Goal: Find specific page/section: Find specific page/section

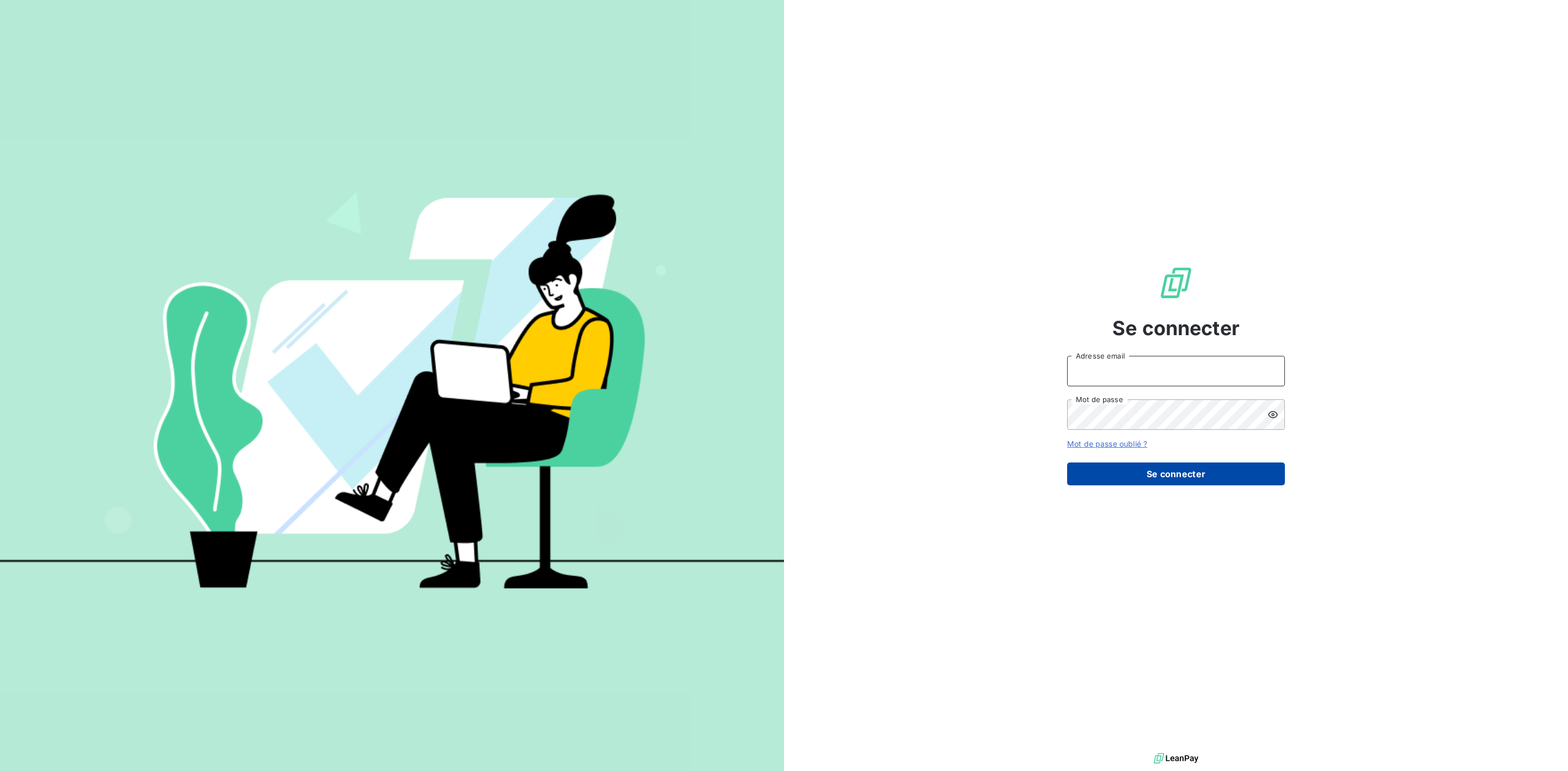
type input "[PERSON_NAME][EMAIL_ADDRESS][DOMAIN_NAME]"
click at [1259, 464] on button "Se connecter" at bounding box center [1176, 474] width 218 height 23
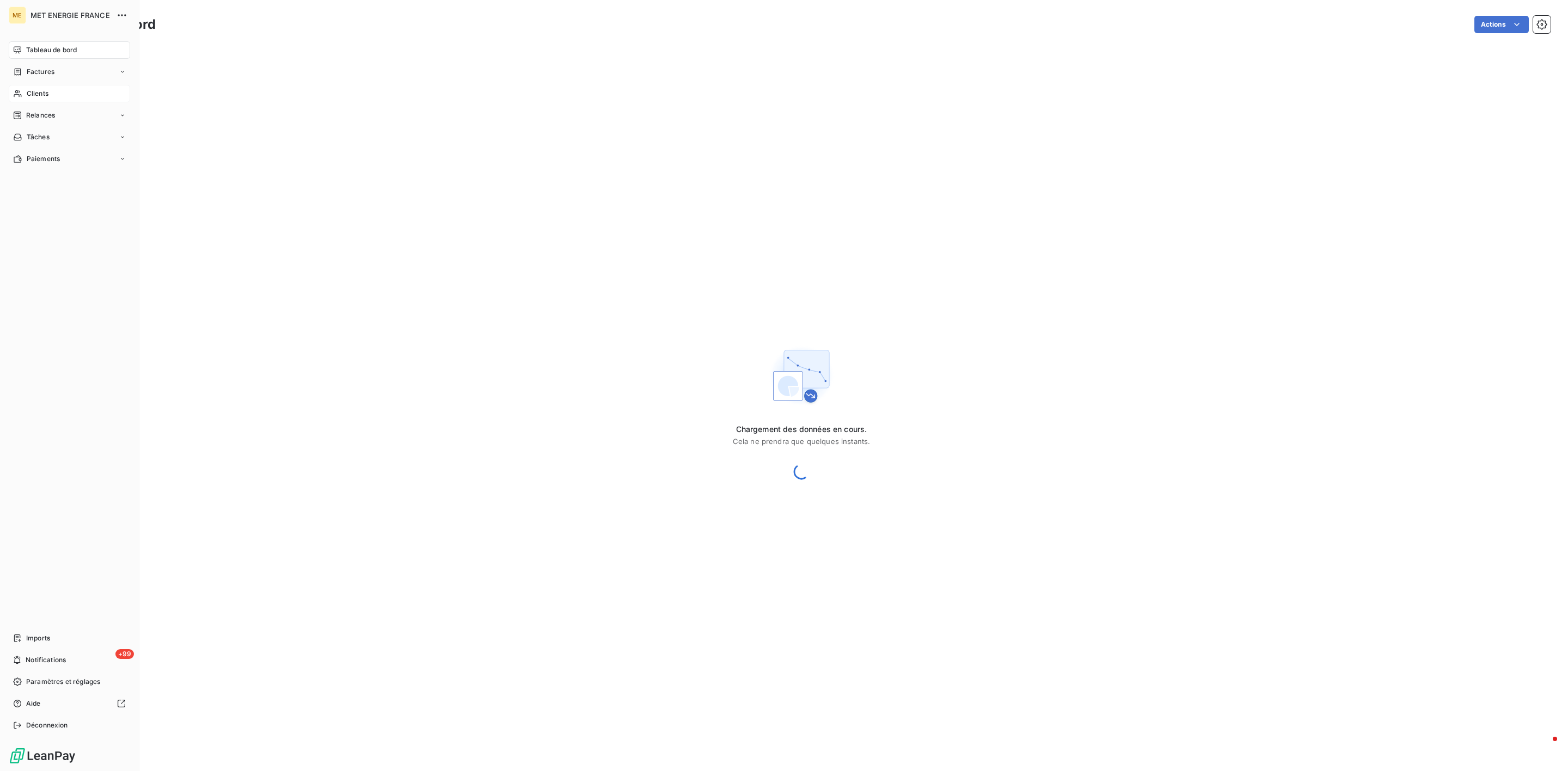
click at [41, 90] on span "Clients" at bounding box center [38, 94] width 22 height 10
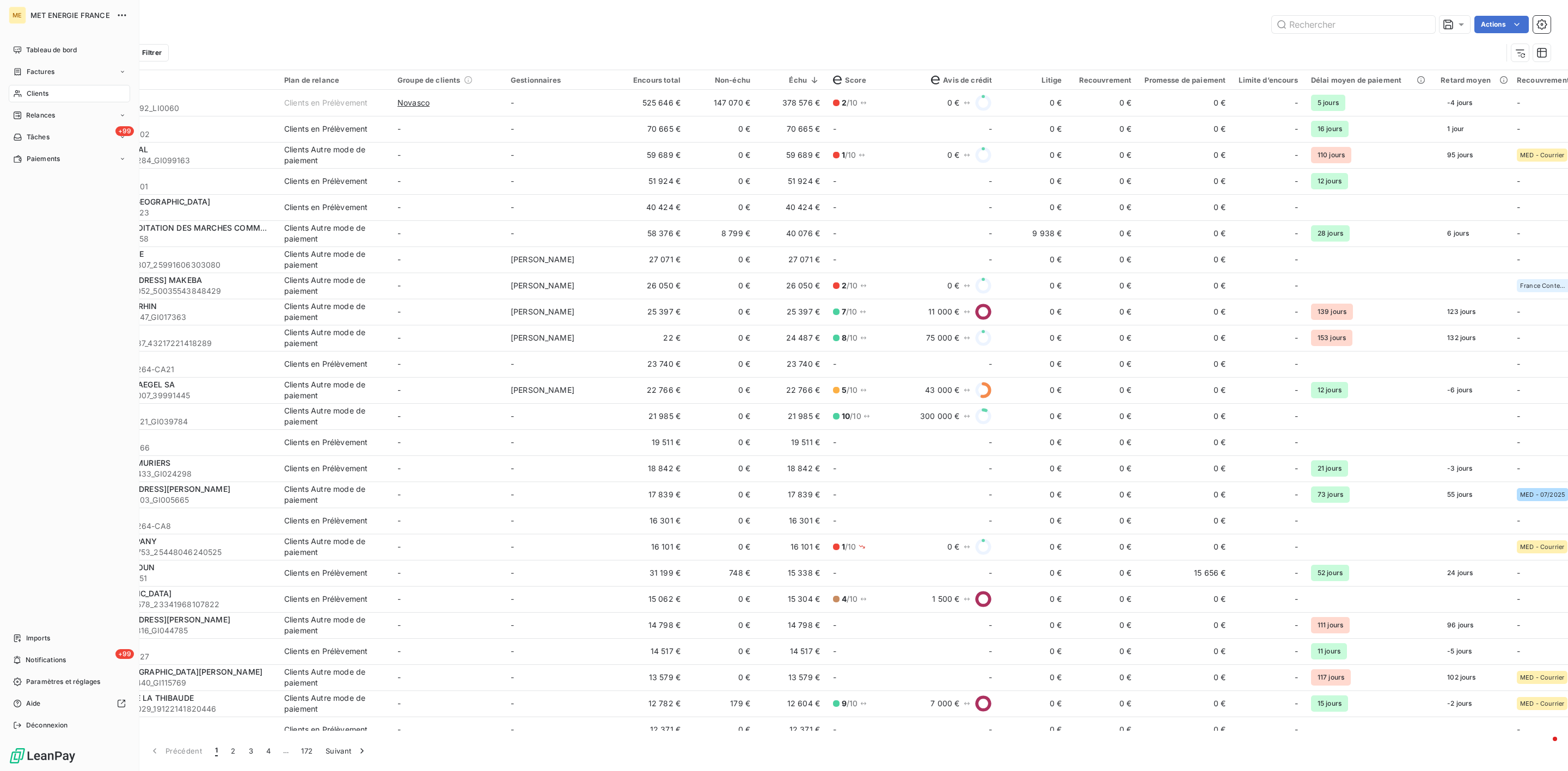
click at [27, 89] on span "Clients" at bounding box center [38, 94] width 22 height 10
click at [38, 44] on div "Tableau de bord" at bounding box center [69, 50] width 121 height 18
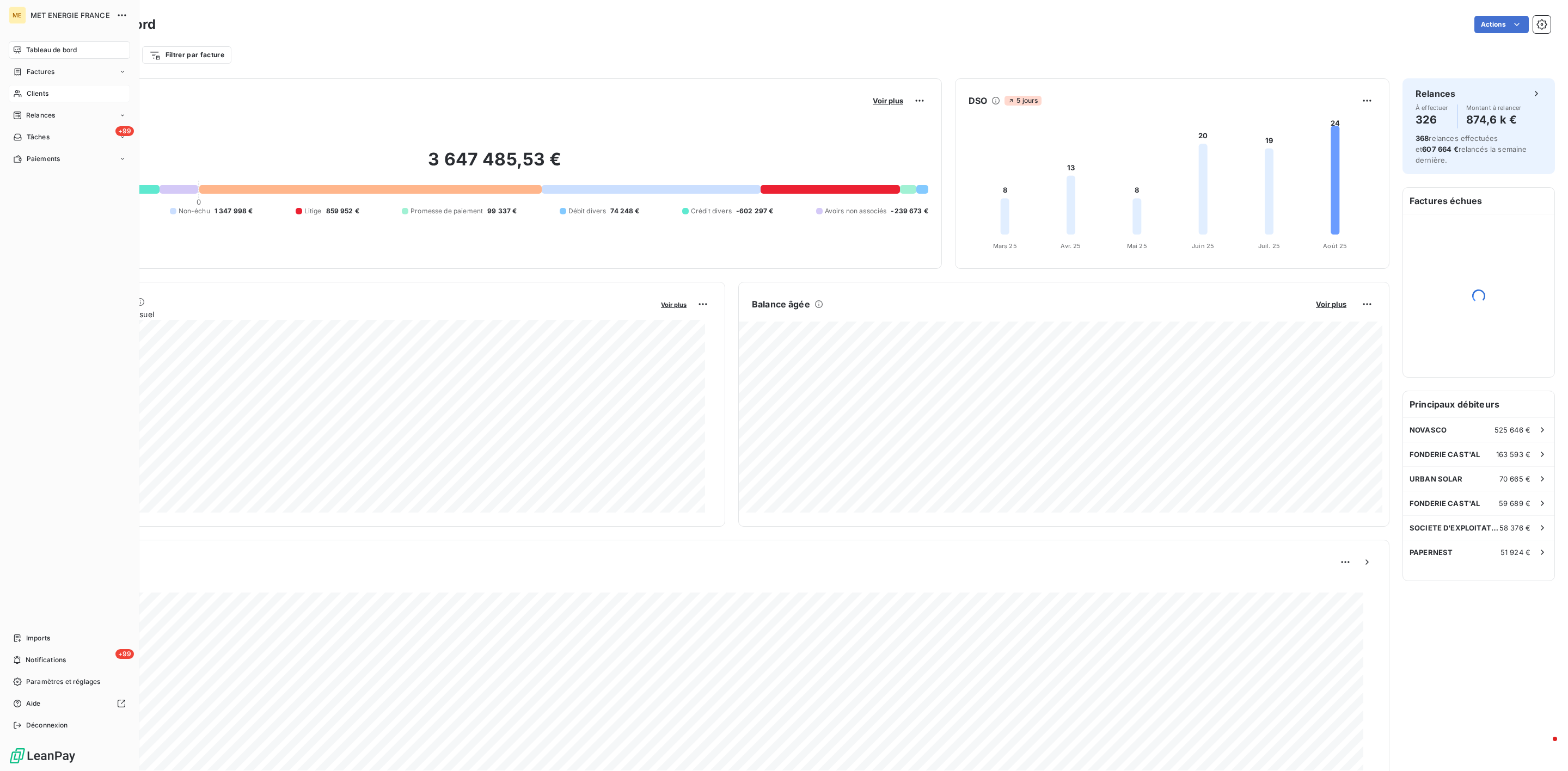
click at [30, 94] on span "Clients" at bounding box center [38, 94] width 22 height 10
